Goal: Information Seeking & Learning: Learn about a topic

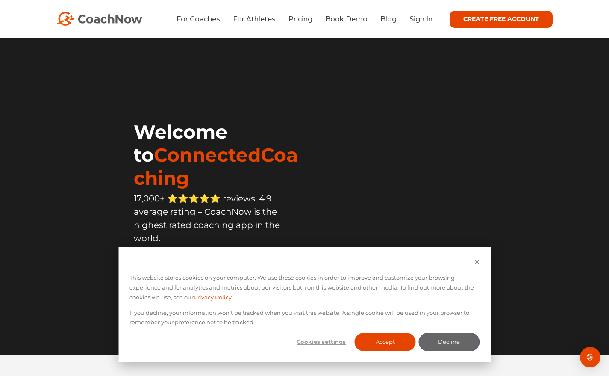
click at [441, 343] on button "Decline" at bounding box center [448, 341] width 61 height 18
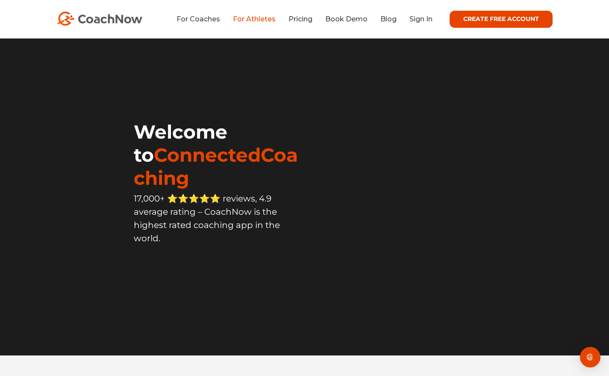
click at [250, 19] on link "For Athletes" at bounding box center [254, 19] width 43 height 8
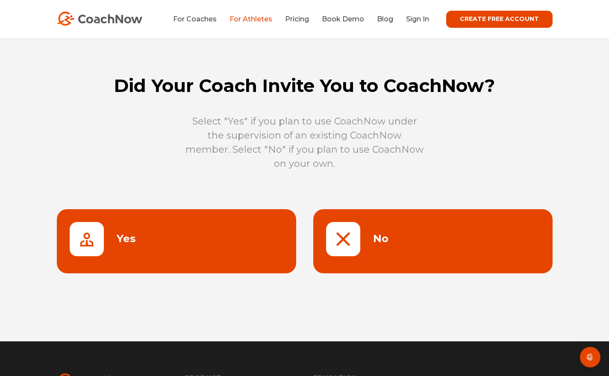
click at [480, 19] on link "CREATE FREE ACCOUNT" at bounding box center [499, 19] width 106 height 17
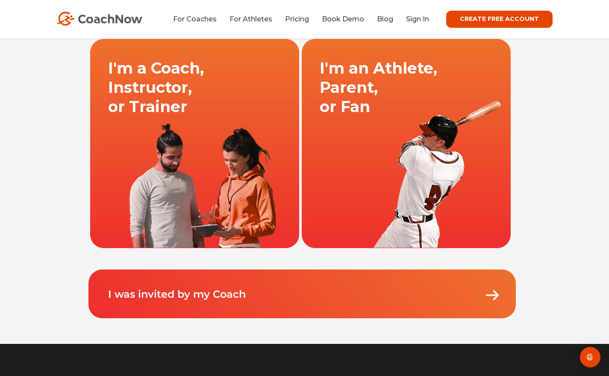
scroll to position [86, 0]
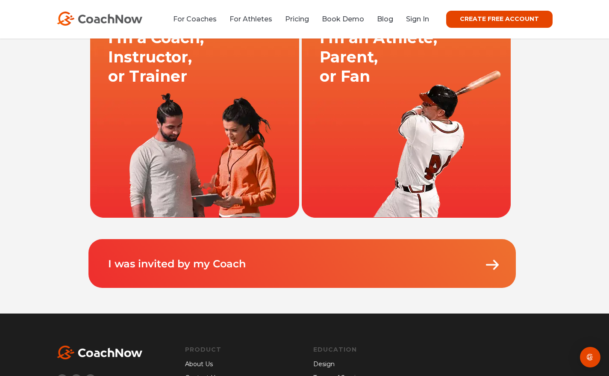
click at [217, 264] on link "I was invited by my Coach" at bounding box center [177, 263] width 138 height 12
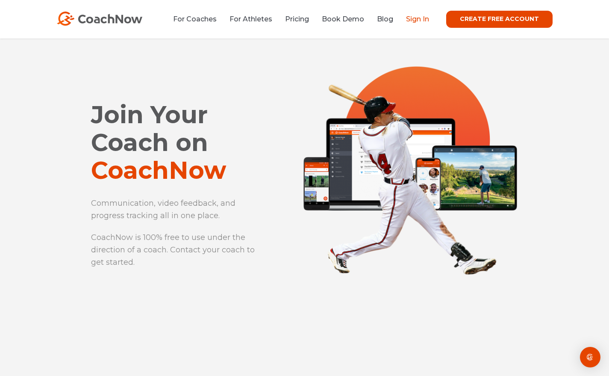
click at [414, 20] on link "Sign In" at bounding box center [417, 19] width 23 height 8
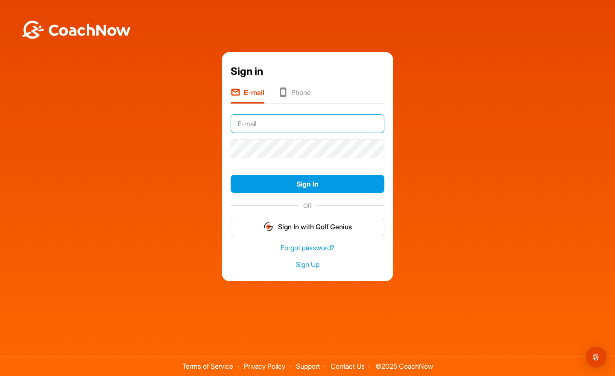
type input "pa.bengtsson1@gmail.com"
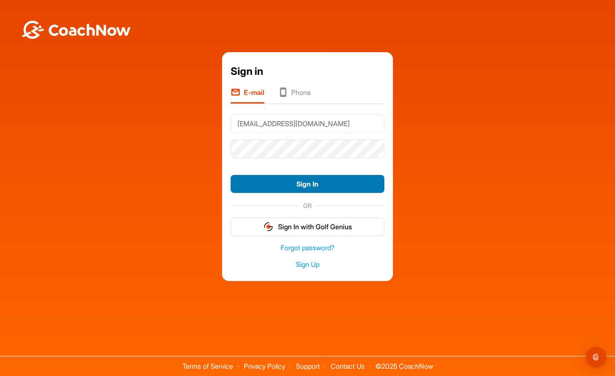
click at [306, 183] on button "Sign In" at bounding box center [308, 184] width 154 height 18
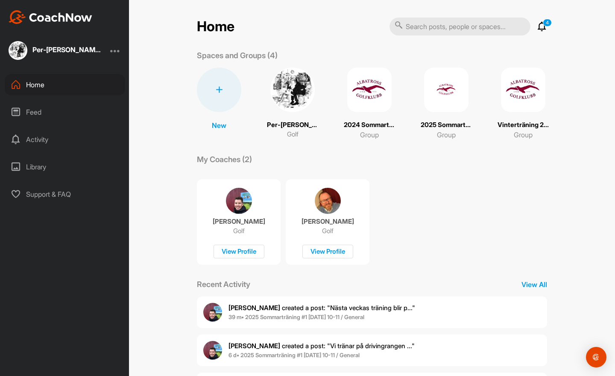
click at [439, 90] on img at bounding box center [446, 90] width 44 height 44
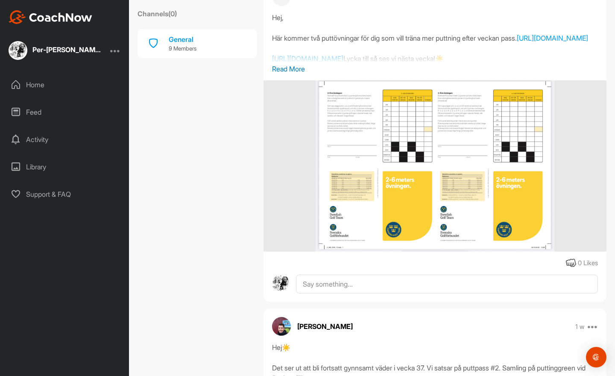
scroll to position [489, 0]
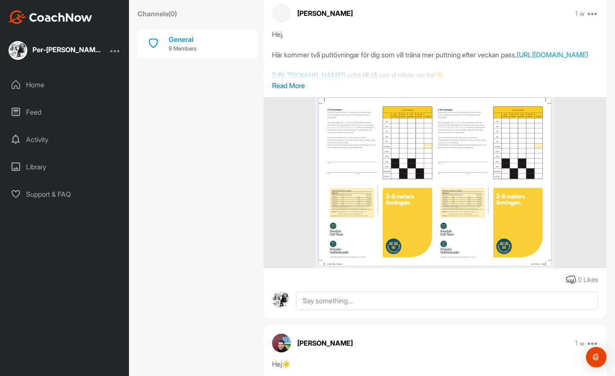
click at [383, 80] on div "Hej, Här kommer två puttövningar för dig som vill träna mer puttning efter veck…" at bounding box center [435, 54] width 326 height 51
click at [451, 80] on div "Hej, Här kommer två puttövningar för dig som vill träna mer puttning efter veck…" at bounding box center [435, 54] width 326 height 51
click at [273, 80] on div "Hej, Här kommer två puttövningar för dig som vill träna mer puttning efter veck…" at bounding box center [435, 54] width 326 height 51
drag, startPoint x: 272, startPoint y: 116, endPoint x: 327, endPoint y: 119, distance: 55.2
click at [327, 80] on div "Hej, Här kommer två puttövningar för dig som vill träna mer puttning efter veck…" at bounding box center [435, 54] width 326 height 51
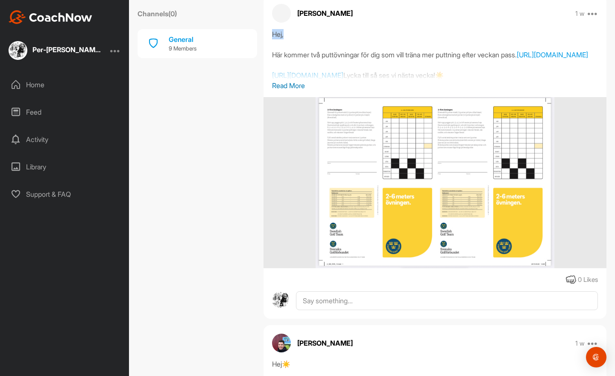
click at [307, 80] on div "Hej, Här kommer två puttövningar för dig som vill träna mer puttning efter veck…" at bounding box center [435, 54] width 326 height 51
click at [300, 80] on div "Hej, Här kommer två puttövningar för dig som vill träna mer puttning efter veck…" at bounding box center [435, 54] width 326 height 51
click at [517, 59] on link "https://old.golf.se/globalassets/spelet/ovningar-och-tester/2-6-ovningen-15.pdf" at bounding box center [552, 54] width 71 height 9
click at [351, 80] on div "Hej, Här kommer två puttövningar för dig som vill träna mer puttning efter veck…" at bounding box center [435, 54] width 326 height 51
click at [343, 79] on link "https://old.golf.se/globalassets/spelet/ovningar-och-tester/lagputt-15.pdf" at bounding box center [307, 75] width 71 height 9
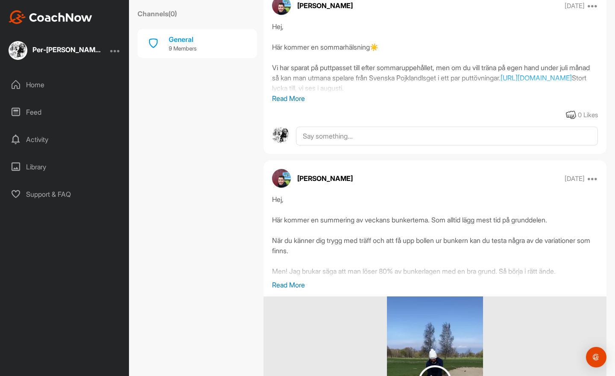
scroll to position [2643, 0]
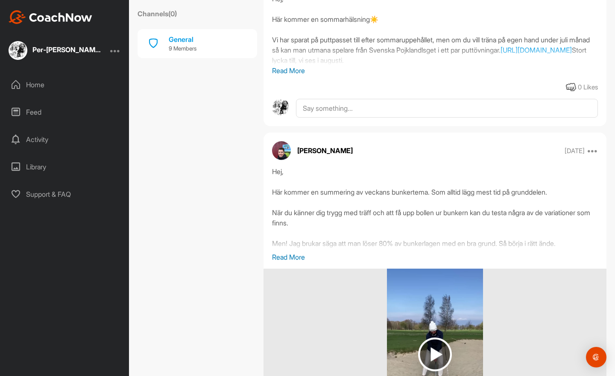
click at [297, 76] on p "Read More" at bounding box center [435, 70] width 326 height 10
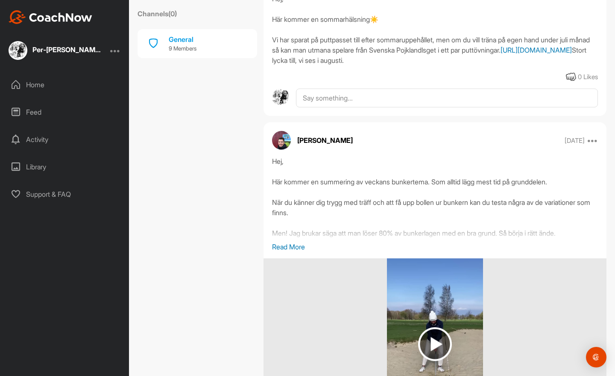
click at [501, 54] on link "https://m.youtube.com/playlist?list=PLn8esHeW-GjwrkJ3oEGMe45HvTvsyiRYe" at bounding box center [536, 50] width 71 height 9
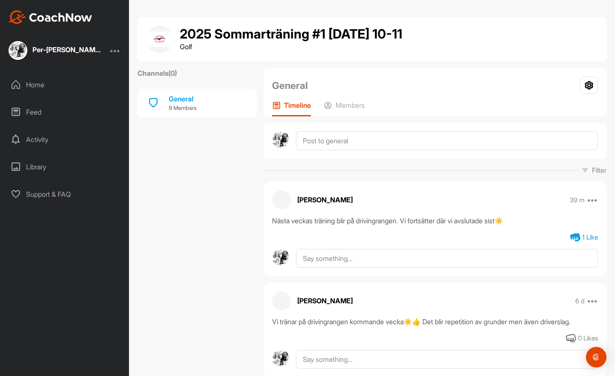
scroll to position [9, 0]
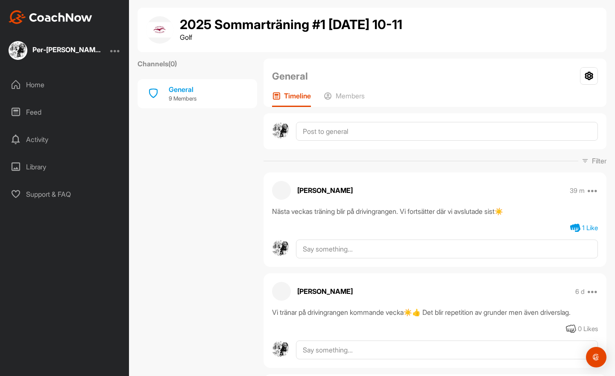
click at [570, 226] on icon at bounding box center [575, 228] width 10 height 10
click at [578, 228] on div "0 Likes" at bounding box center [588, 228] width 20 height 10
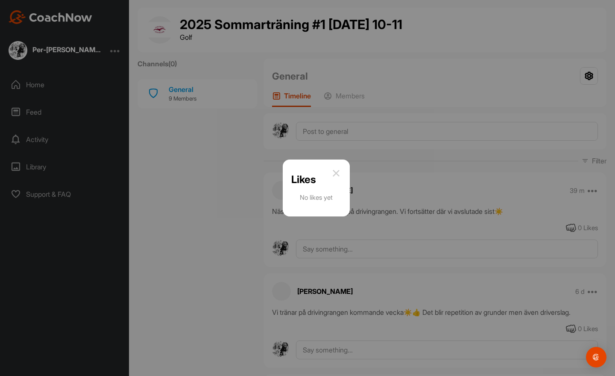
click at [335, 173] on img at bounding box center [336, 173] width 10 height 10
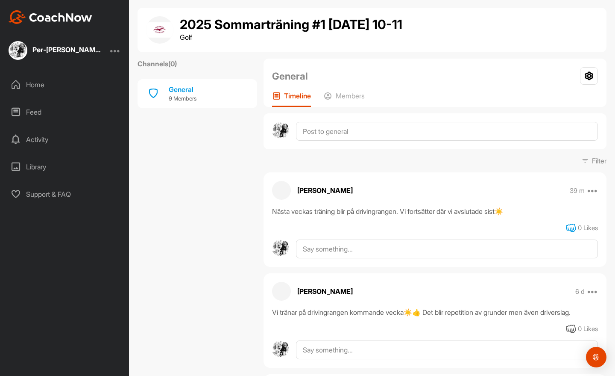
click at [566, 227] on icon at bounding box center [571, 228] width 10 height 10
